Goal: Task Accomplishment & Management: Complete application form

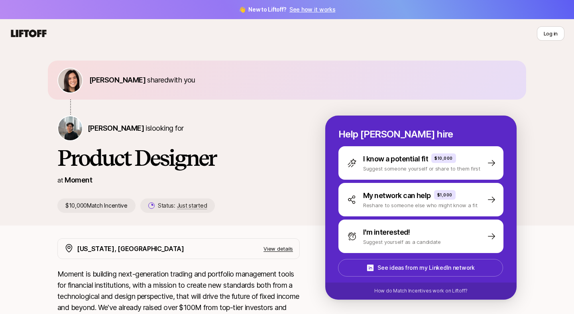
click at [57, 25] on nav "Log in" at bounding box center [287, 33] width 574 height 29
click at [39, 27] on div "Log in" at bounding box center [287, 33] width 555 height 14
click at [38, 33] on icon at bounding box center [28, 33] width 35 height 8
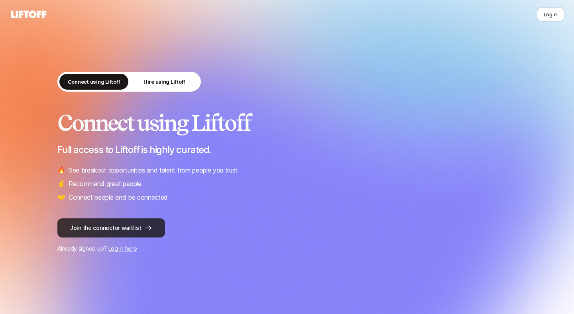
click at [128, 231] on button "Join the connector waitlist" at bounding box center [111, 227] width 108 height 19
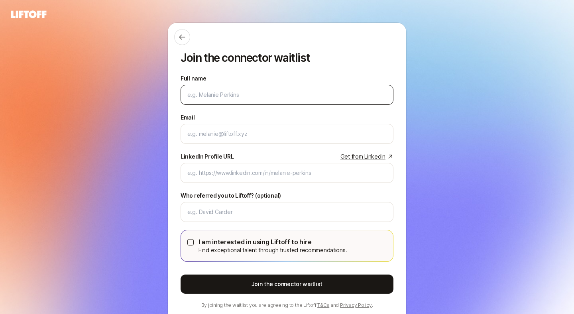
click at [218, 94] on input "Full name" at bounding box center [285, 95] width 196 height 10
type input "[PERSON_NAME]"
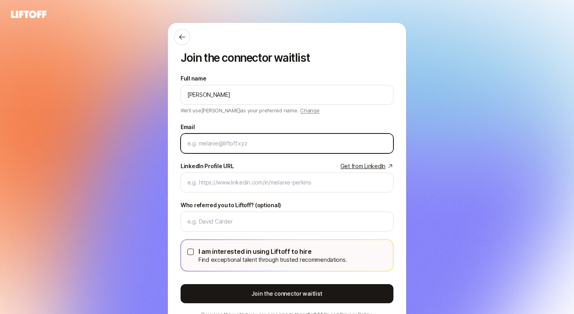
click at [257, 139] on input "Email" at bounding box center [286, 144] width 199 height 10
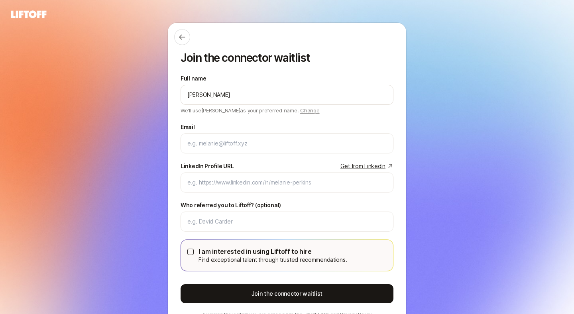
click at [169, 126] on div "Join the connector waitlist Full name [PERSON_NAME] We'll use [PERSON_NAME] as …" at bounding box center [287, 177] width 238 height 308
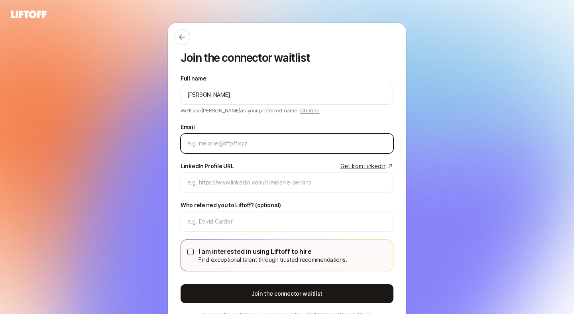
click at [202, 140] on input "Email" at bounding box center [285, 144] width 196 height 10
type input "[PERSON_NAME][EMAIL_ADDRESS][DOMAIN_NAME]"
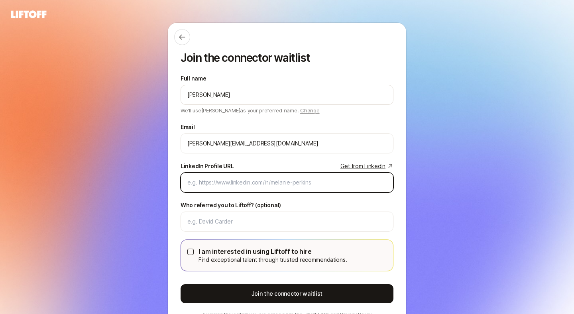
click at [364, 184] on input "LinkedIn Profile URL Get from LinkedIn" at bounding box center [286, 183] width 199 height 10
click at [250, 188] on div at bounding box center [286, 183] width 213 height 20
click at [249, 185] on input "LinkedIn Profile URL Get from LinkedIn" at bounding box center [286, 183] width 199 height 10
paste input "[URL][DOMAIN_NAME]"
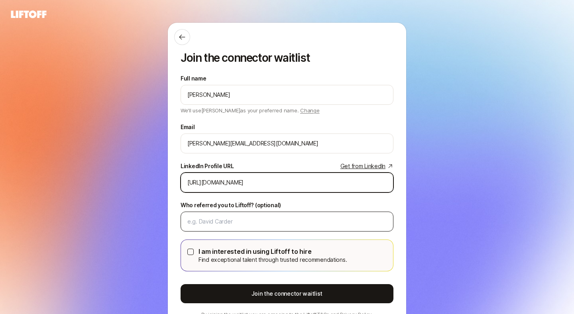
type input "[URL][DOMAIN_NAME]"
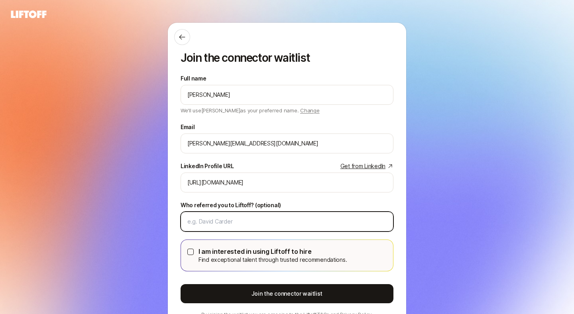
click at [245, 221] on input "Who referred you to Liftoff? (optional)" at bounding box center [286, 222] width 199 height 10
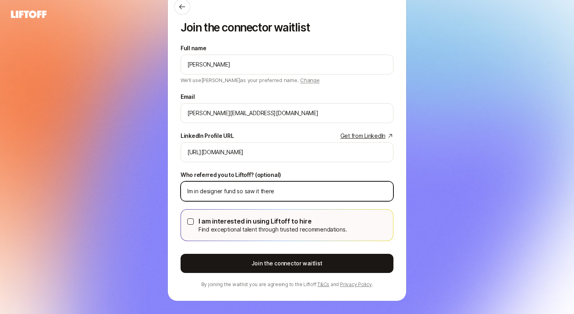
scroll to position [32, 0]
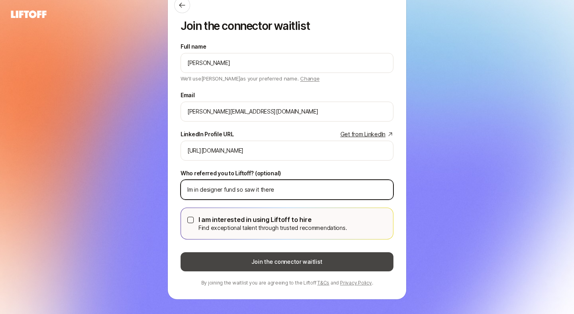
type input "Im in designer fund so saw it there"
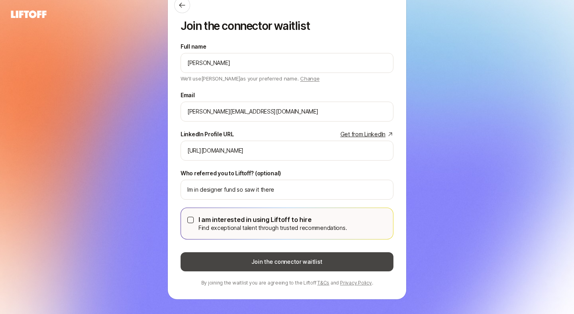
click at [250, 263] on button "Join the connector waitlist" at bounding box center [286, 261] width 213 height 19
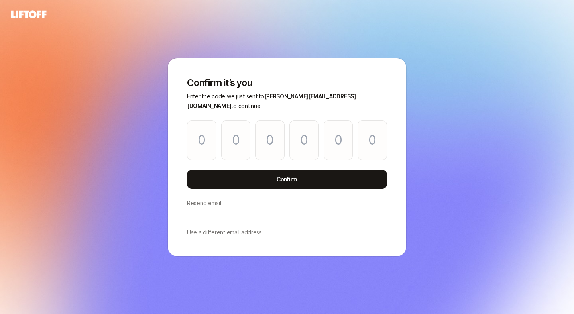
scroll to position [0, 0]
paste input "8"
type input "6"
type input "0"
type input "2"
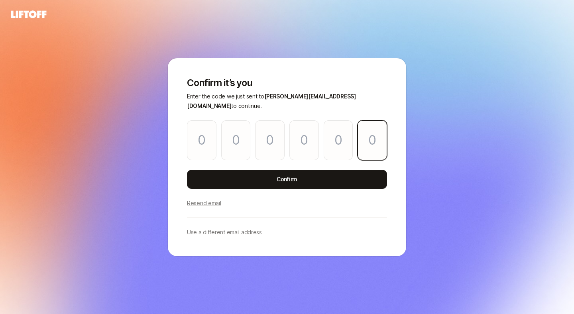
type input "7"
type input "6"
type input "8"
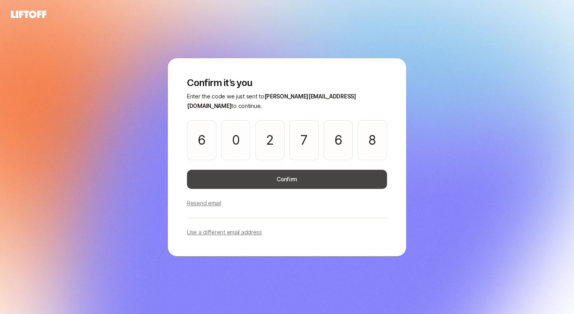
click at [271, 175] on button "Confirm" at bounding box center [287, 179] width 200 height 19
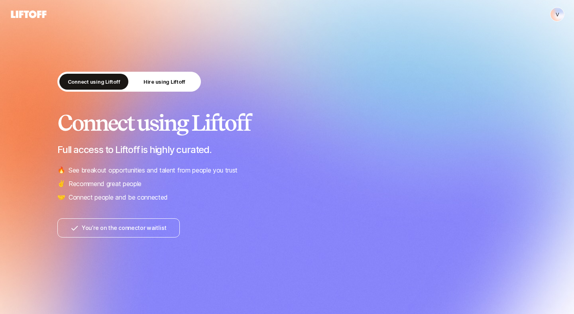
click at [31, 12] on icon at bounding box center [28, 14] width 35 height 8
click at [38, 19] on icon at bounding box center [29, 14] width 38 height 11
click at [178, 79] on p "Hire using Liftoff" at bounding box center [164, 82] width 42 height 8
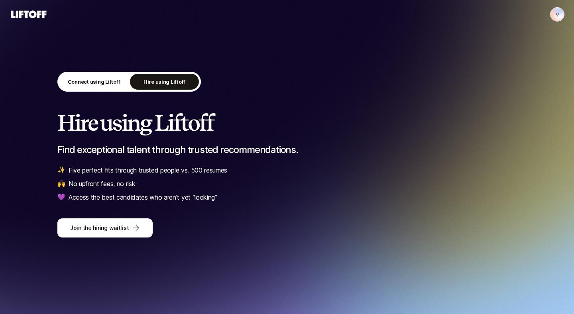
click at [24, 17] on icon at bounding box center [29, 14] width 38 height 11
